Goal: Check status

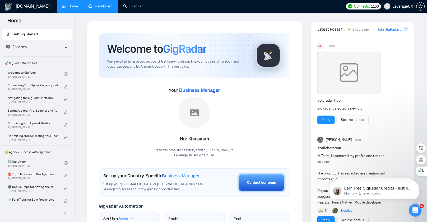
click at [99, 8] on link "Dashboard" at bounding box center [101, 6] width 24 height 4
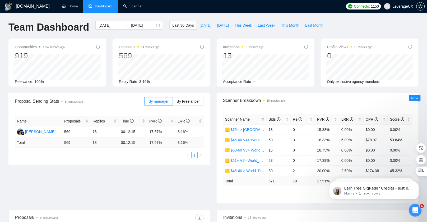
click at [200, 27] on span "[DATE]" at bounding box center [206, 25] width 12 height 6
click at [223, 25] on span "[DATE]" at bounding box center [223, 25] width 12 height 6
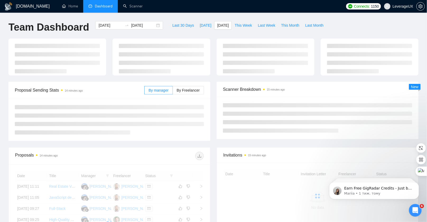
type input "[DATE]"
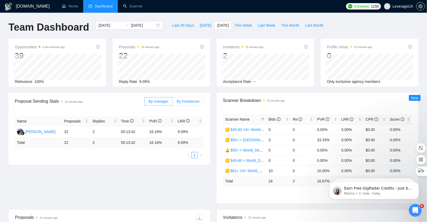
click at [183, 102] on span "By Freelancer" at bounding box center [188, 101] width 23 height 4
click at [173, 103] on input "By Freelancer" at bounding box center [173, 103] width 0 height 0
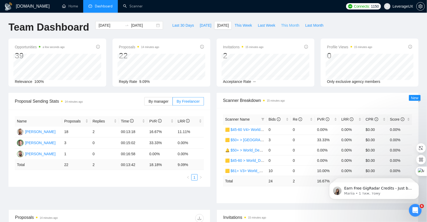
drag, startPoint x: 288, startPoint y: 25, endPoint x: 230, endPoint y: 52, distance: 63.2
click at [288, 25] on span "This Month" at bounding box center [290, 25] width 18 height 6
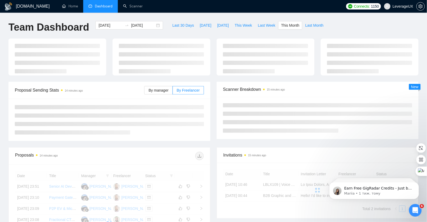
type input "[DATE]"
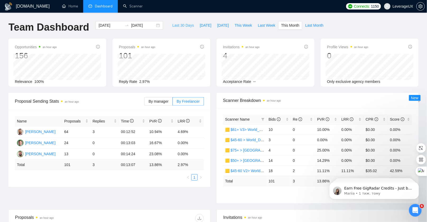
click at [173, 26] on span "Last 30 Days" at bounding box center [183, 25] width 22 height 6
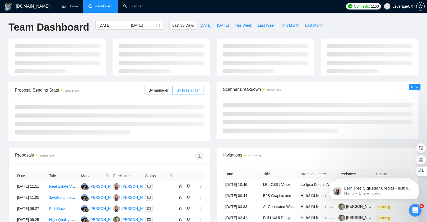
type input "[DATE]"
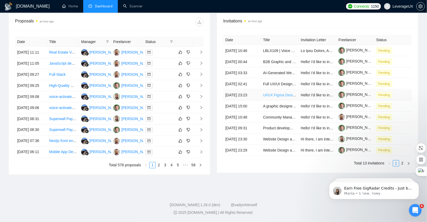
scroll to position [244, 0]
click at [403, 164] on link "2" at bounding box center [403, 164] width 6 height 6
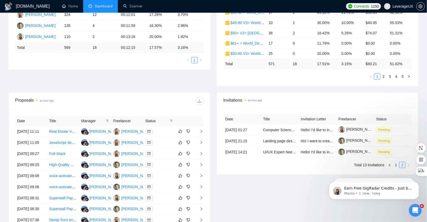
scroll to position [217, 0]
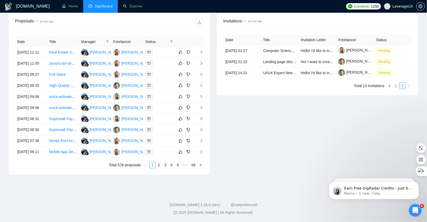
click at [396, 83] on link "1" at bounding box center [396, 86] width 6 height 6
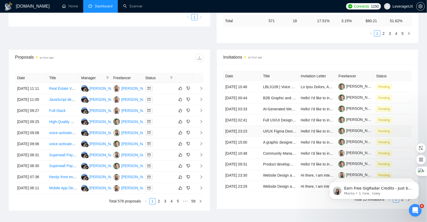
scroll to position [160, 0]
